Goal: Complete application form

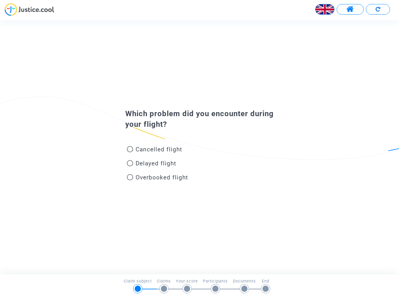
click at [325, 9] on img at bounding box center [324, 9] width 19 height 19
click at [350, 9] on span at bounding box center [350, 9] width 8 height 8
click at [378, 9] on div at bounding box center [199, 11] width 399 height 17
click at [199, 147] on div "Cancelled flight" at bounding box center [189, 151] width 137 height 14
click at [154, 151] on span "Cancelled flight" at bounding box center [159, 149] width 46 height 7
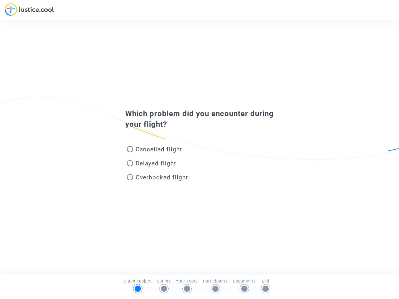
click at [130, 152] on input "Cancelled flight" at bounding box center [130, 152] width 0 height 0
radio input "true"
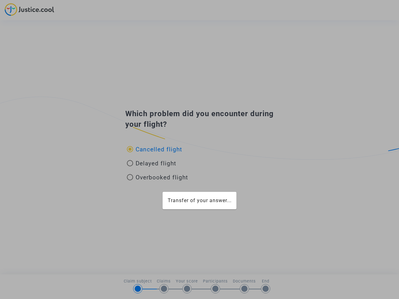
click at [154, 149] on div "Transfer of your answer..." at bounding box center [199, 149] width 399 height 299
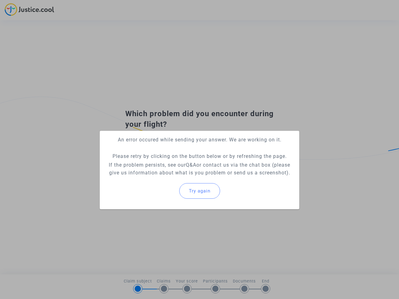
click at [151, 165] on p "If the problem persists, see our Q&A or contact us via the chat box (please giv…" at bounding box center [199, 169] width 189 height 16
click at [151, 163] on p "If the problem persists, see our Q&A or contact us via the chat box (please giv…" at bounding box center [199, 169] width 189 height 16
click at [157, 179] on div "Try again" at bounding box center [199, 191] width 189 height 27
click at [157, 177] on mat-card "An error occured while sending your answer. We are working on it. Please retry …" at bounding box center [199, 170] width 199 height 79
